Goal: Navigation & Orientation: Find specific page/section

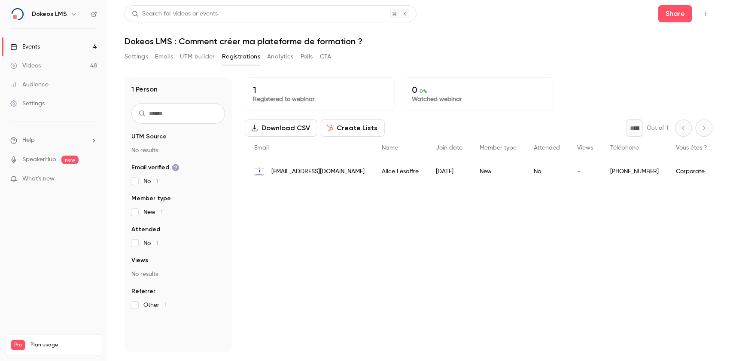
click at [53, 64] on link "Videos 48" at bounding box center [53, 65] width 107 height 19
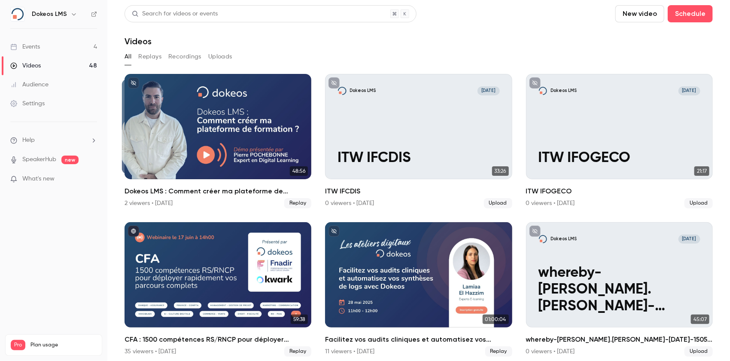
click at [53, 49] on link "Events 4" at bounding box center [53, 46] width 107 height 19
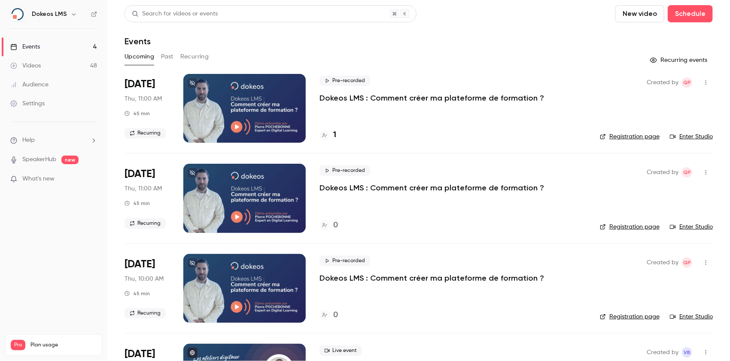
click at [691, 137] on link "Enter Studio" at bounding box center [691, 136] width 43 height 9
click at [36, 63] on div "Videos" at bounding box center [25, 65] width 30 height 9
click at [428, 99] on p "Dokeos LMS : Comment créer ma plateforme de formation ?" at bounding box center [431, 98] width 225 height 10
click at [689, 139] on link "Enter Studio" at bounding box center [691, 136] width 43 height 9
